Goal: Task Accomplishment & Management: Use online tool/utility

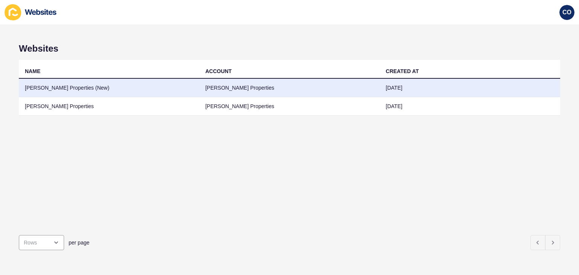
click at [53, 87] on td "[PERSON_NAME] Properties (New)" at bounding box center [109, 88] width 180 height 18
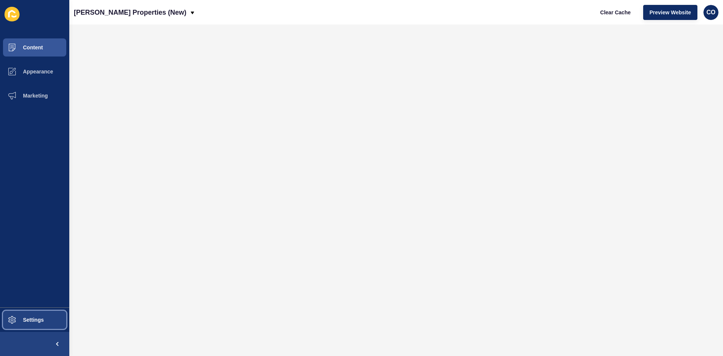
click at [50, 275] on button "Settings" at bounding box center [34, 320] width 69 height 24
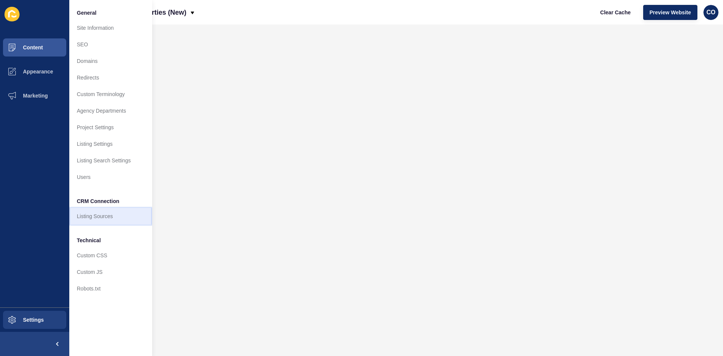
click at [111, 218] on link "Listing Sources" at bounding box center [110, 216] width 83 height 17
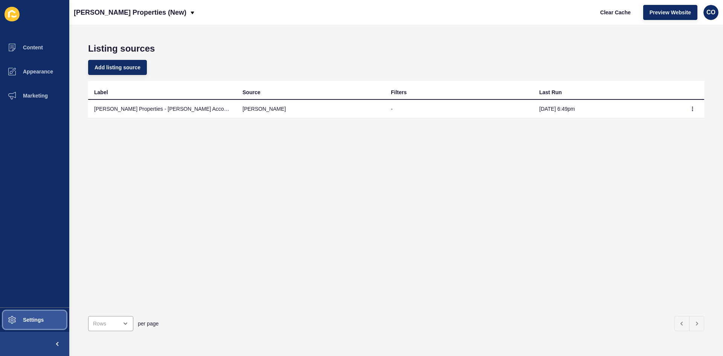
click at [49, 275] on button "Settings" at bounding box center [34, 320] width 69 height 24
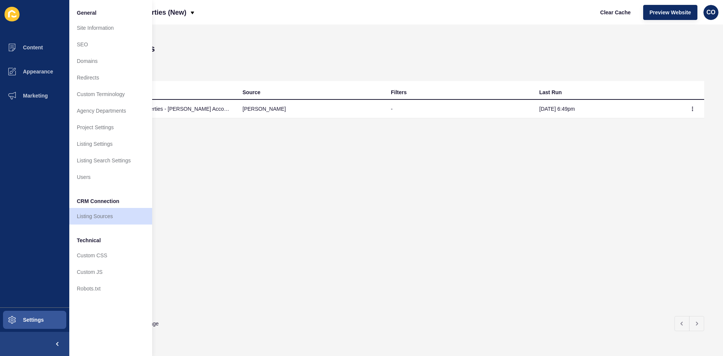
click at [578, 153] on div "Label Source Filters Last Run [PERSON_NAME] Properties - [PERSON_NAME] Account …" at bounding box center [396, 195] width 616 height 229
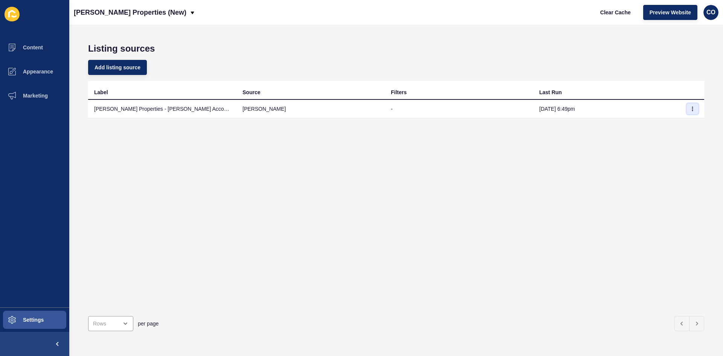
click at [578, 110] on icon "button" at bounding box center [692, 109] width 5 height 5
click at [578, 124] on link "Sync now" at bounding box center [666, 124] width 53 height 17
